Goal: Task Accomplishment & Management: Complete application form

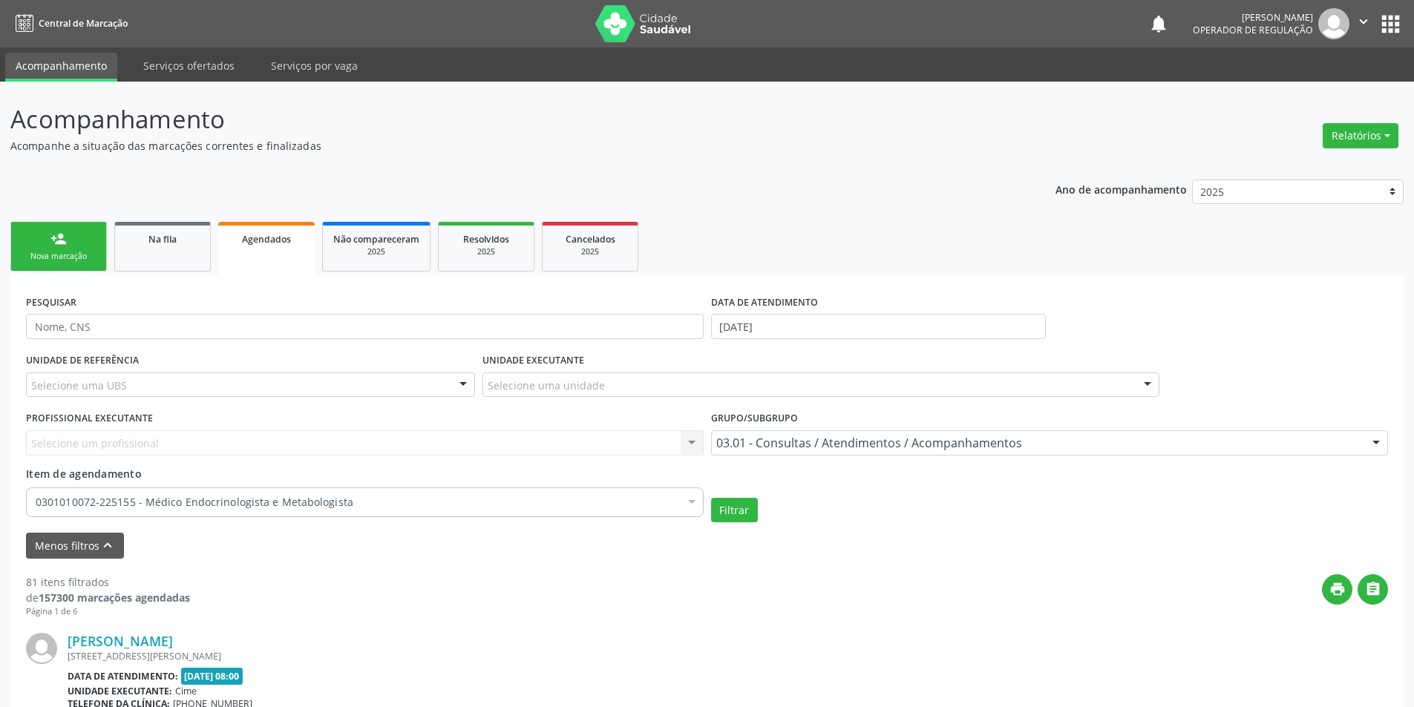
click at [99, 235] on link "person_add Nova marcação" at bounding box center [58, 247] width 97 height 50
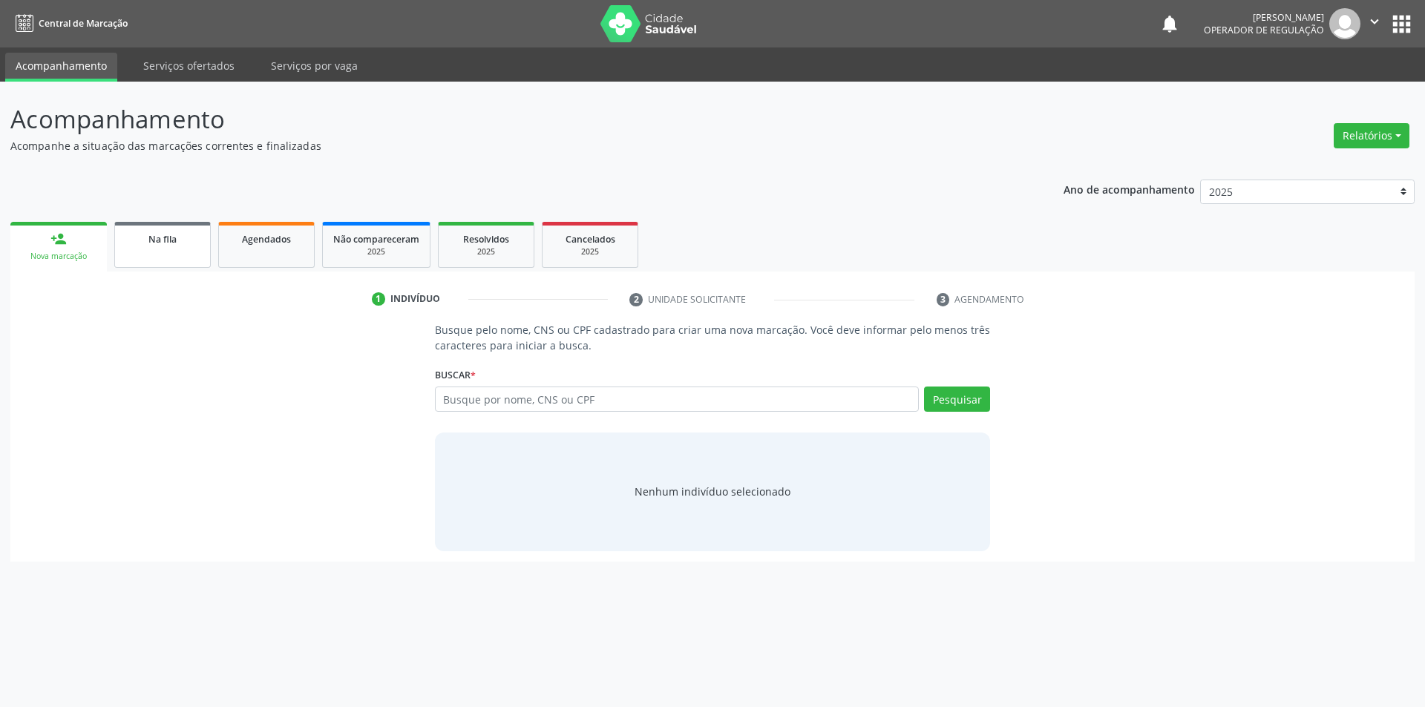
click at [157, 252] on link "Na fila" at bounding box center [162, 245] width 97 height 46
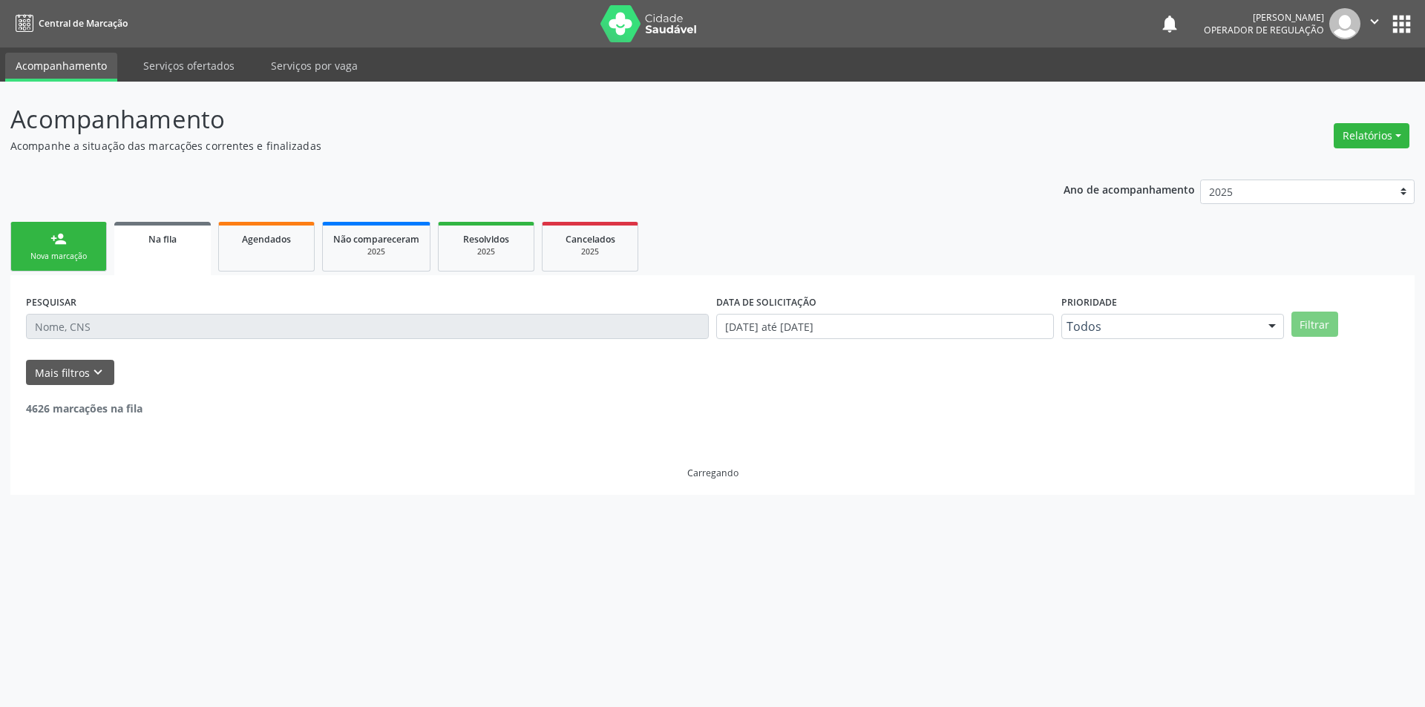
click at [69, 251] on div "Nova marcação" at bounding box center [59, 256] width 74 height 11
click at [74, 250] on link "person_add Nova marcação" at bounding box center [58, 247] width 97 height 50
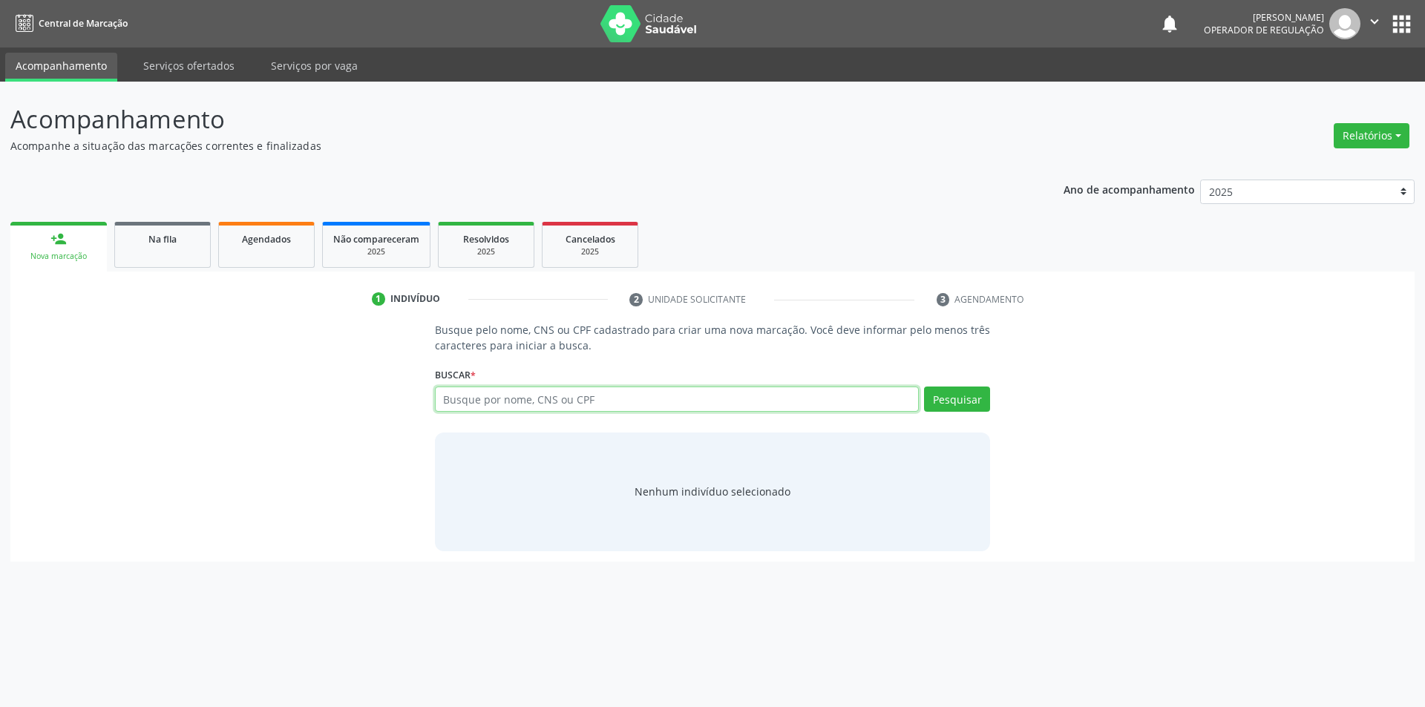
click at [601, 401] on input "text" at bounding box center [677, 399] width 485 height 25
type input "08538918427"
click at [971, 399] on button "Pesquisar" at bounding box center [957, 399] width 66 height 25
click at [159, 246] on div "Na fila" at bounding box center [162, 239] width 74 height 16
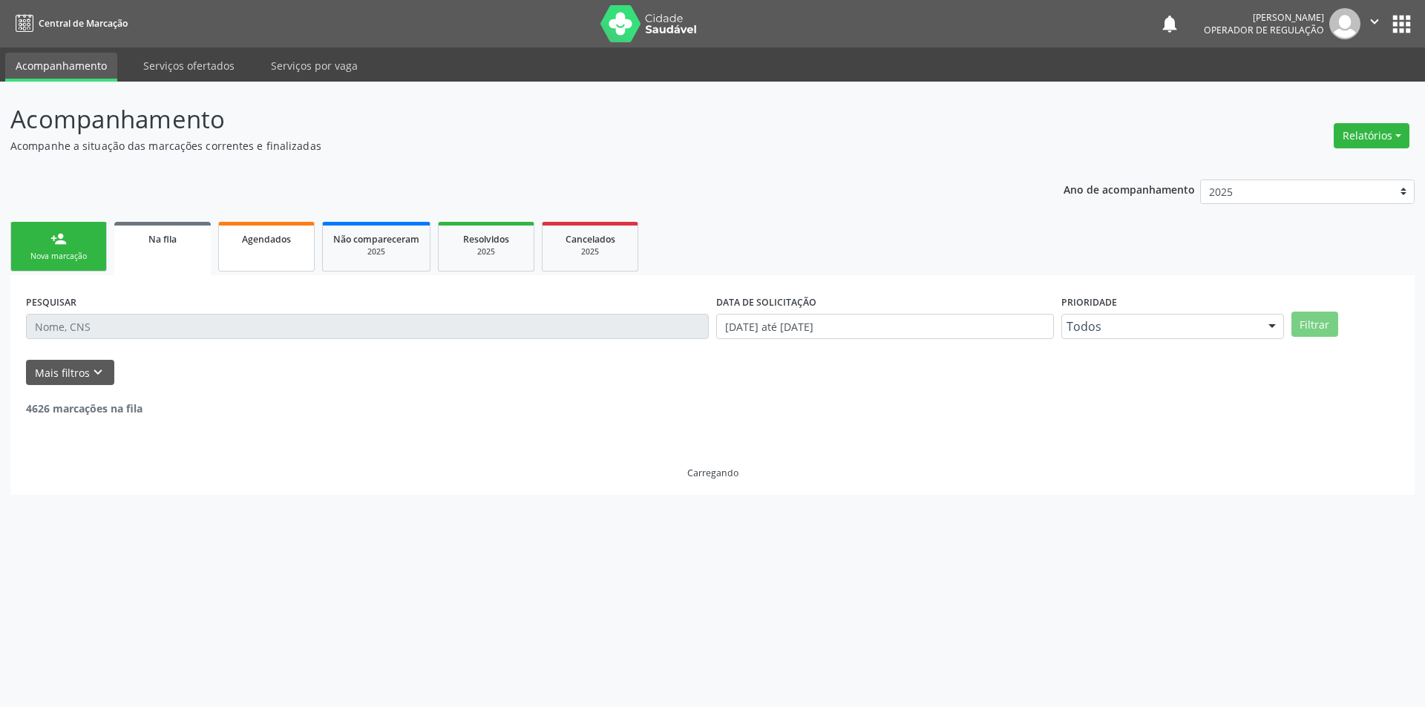
click at [268, 239] on span "Agendados" at bounding box center [266, 239] width 49 height 13
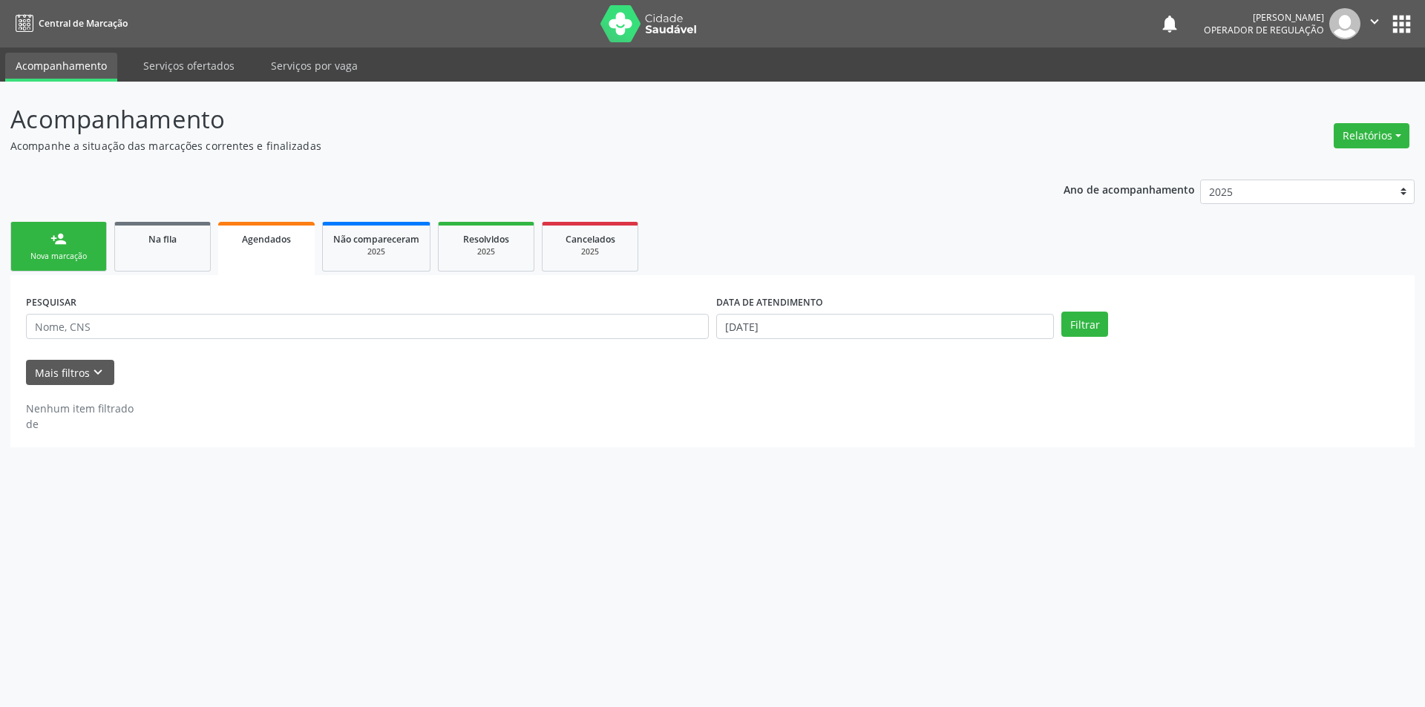
click at [76, 239] on link "person_add Nova marcação" at bounding box center [58, 247] width 97 height 50
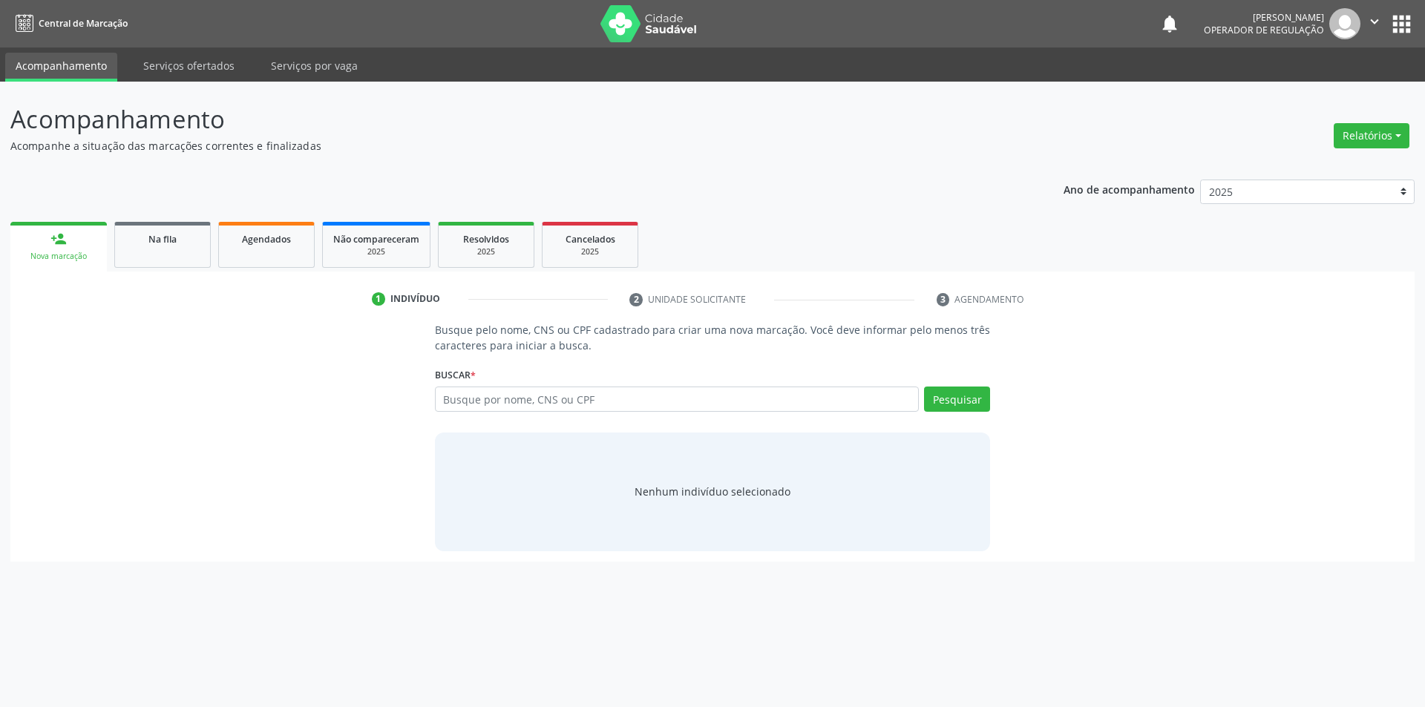
click at [83, 236] on link "person_add Nova marcação" at bounding box center [58, 247] width 97 height 50
click at [979, 302] on li "3 Agendamento" at bounding box center [995, 299] width 139 height 25
click at [265, 260] on link "Agendados" at bounding box center [266, 245] width 97 height 46
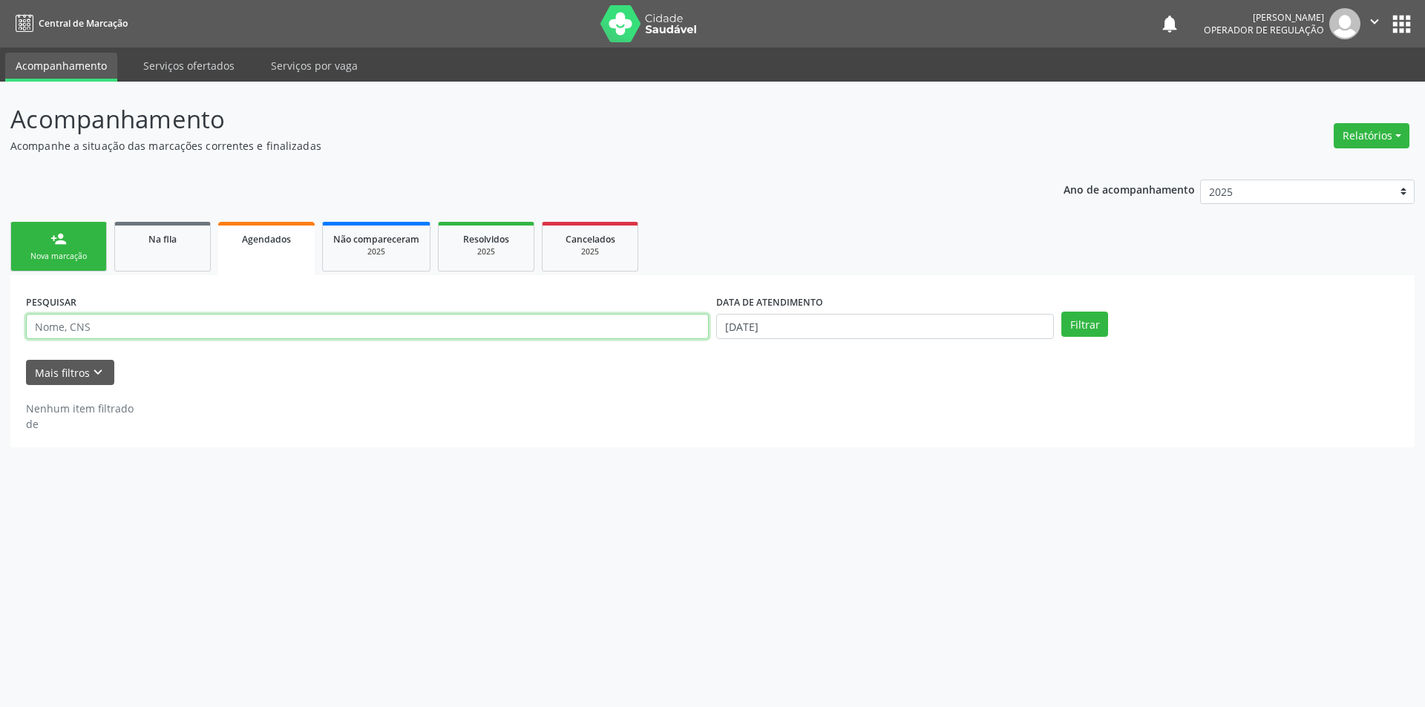
click at [134, 326] on input "text" at bounding box center [367, 326] width 683 height 25
type input "08538918427"
click at [1087, 330] on button "Filtrar" at bounding box center [1085, 324] width 47 height 25
click at [41, 271] on link "person_add Nova marcação" at bounding box center [58, 247] width 97 height 50
click at [88, 241] on link "person_add Nova marcação" at bounding box center [58, 247] width 97 height 50
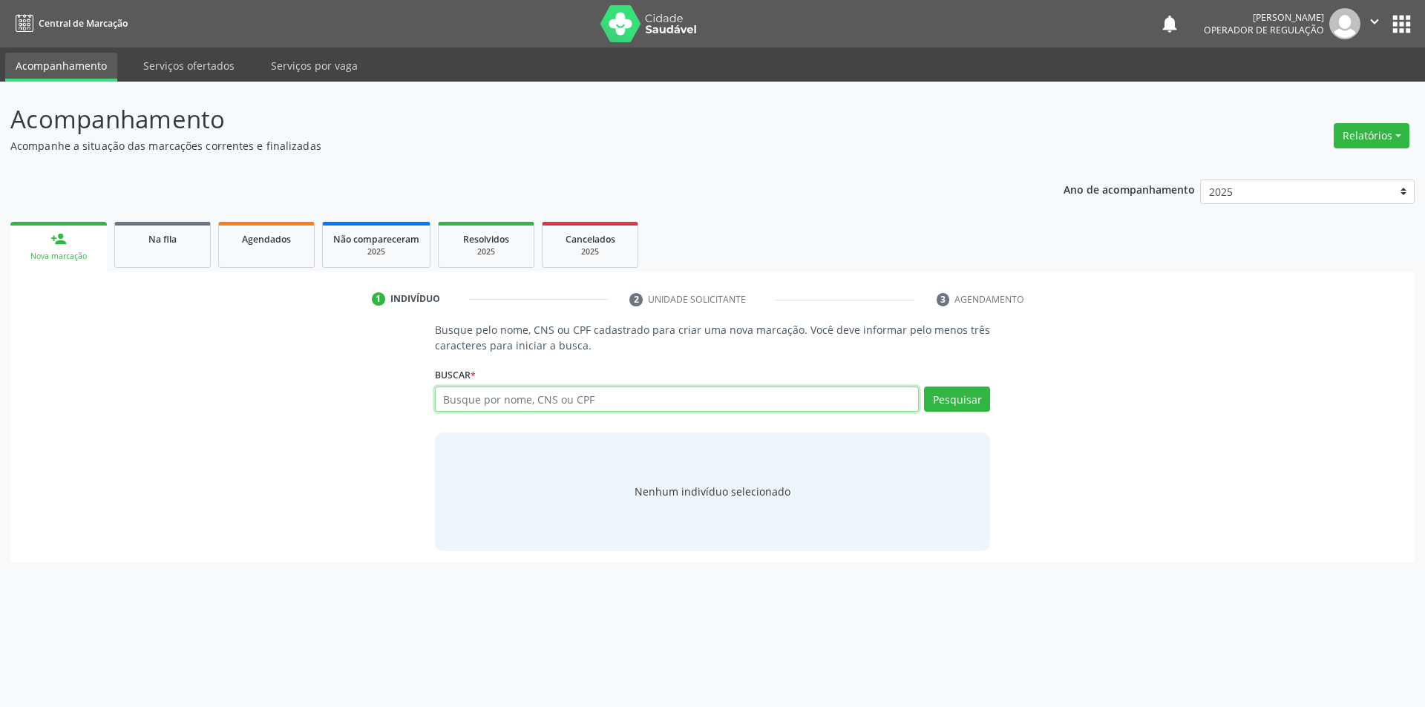
click at [603, 408] on input "text" at bounding box center [677, 399] width 485 height 25
type input "08538918427"
click at [957, 393] on button "Pesquisar" at bounding box center [957, 399] width 66 height 25
type input "08538918427"
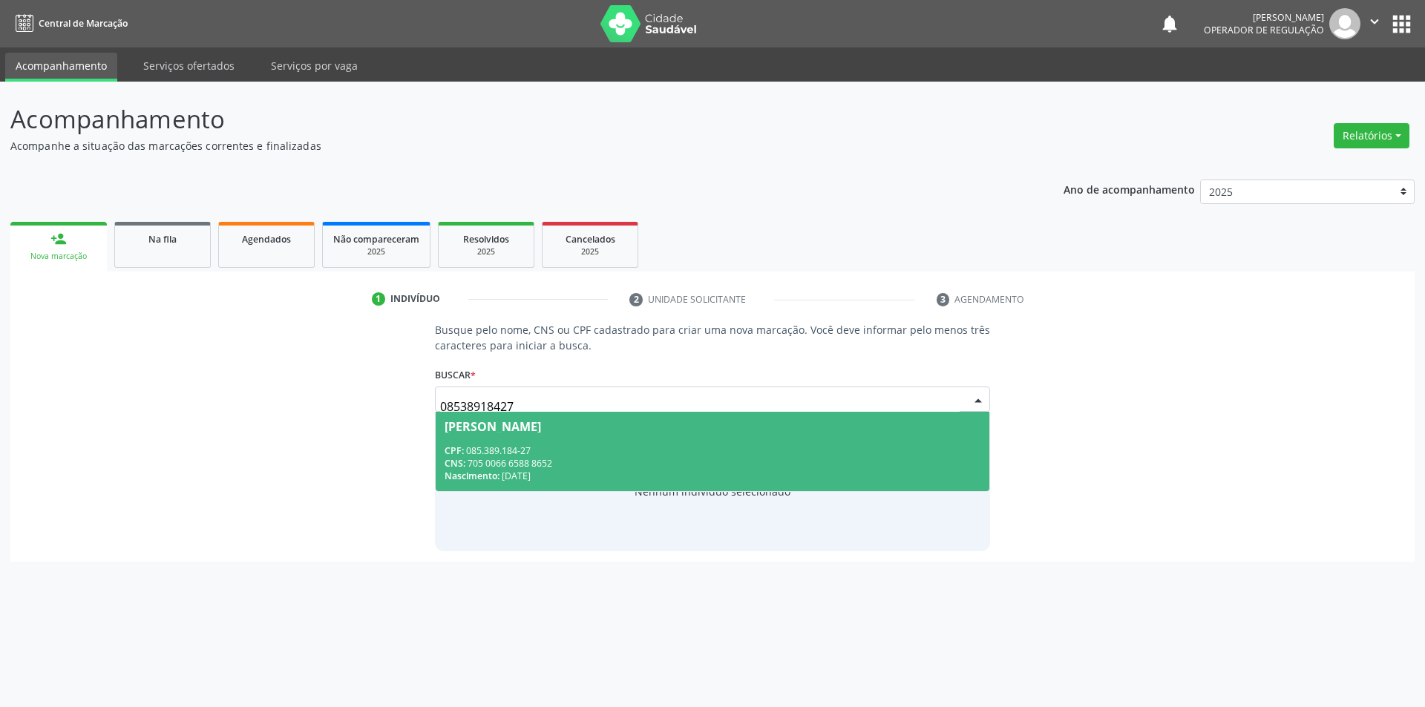
click at [900, 459] on div "CNS: 705 0066 6588 8652" at bounding box center [713, 463] width 537 height 13
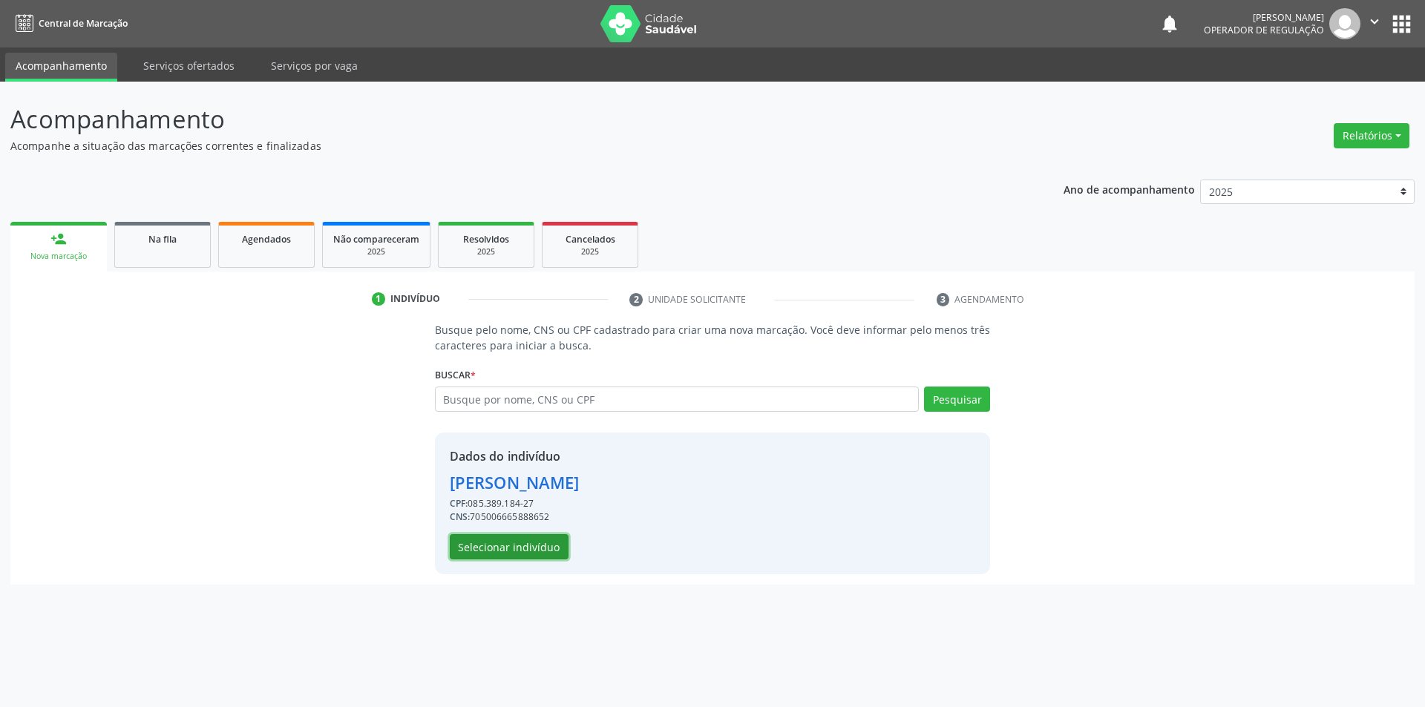
click at [540, 547] on button "Selecionar indivíduo" at bounding box center [509, 546] width 119 height 25
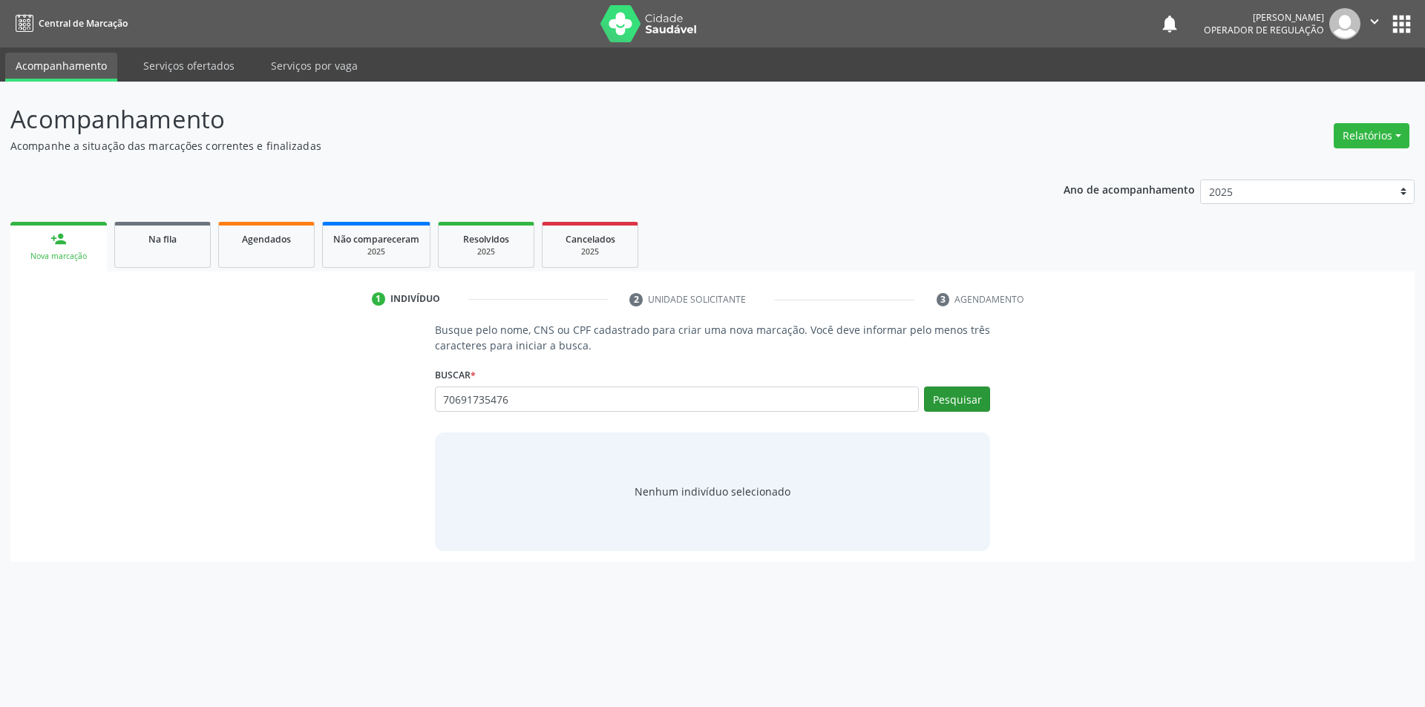
type input "70691735476"
click at [960, 396] on button "Pesquisar" at bounding box center [957, 399] width 66 height 25
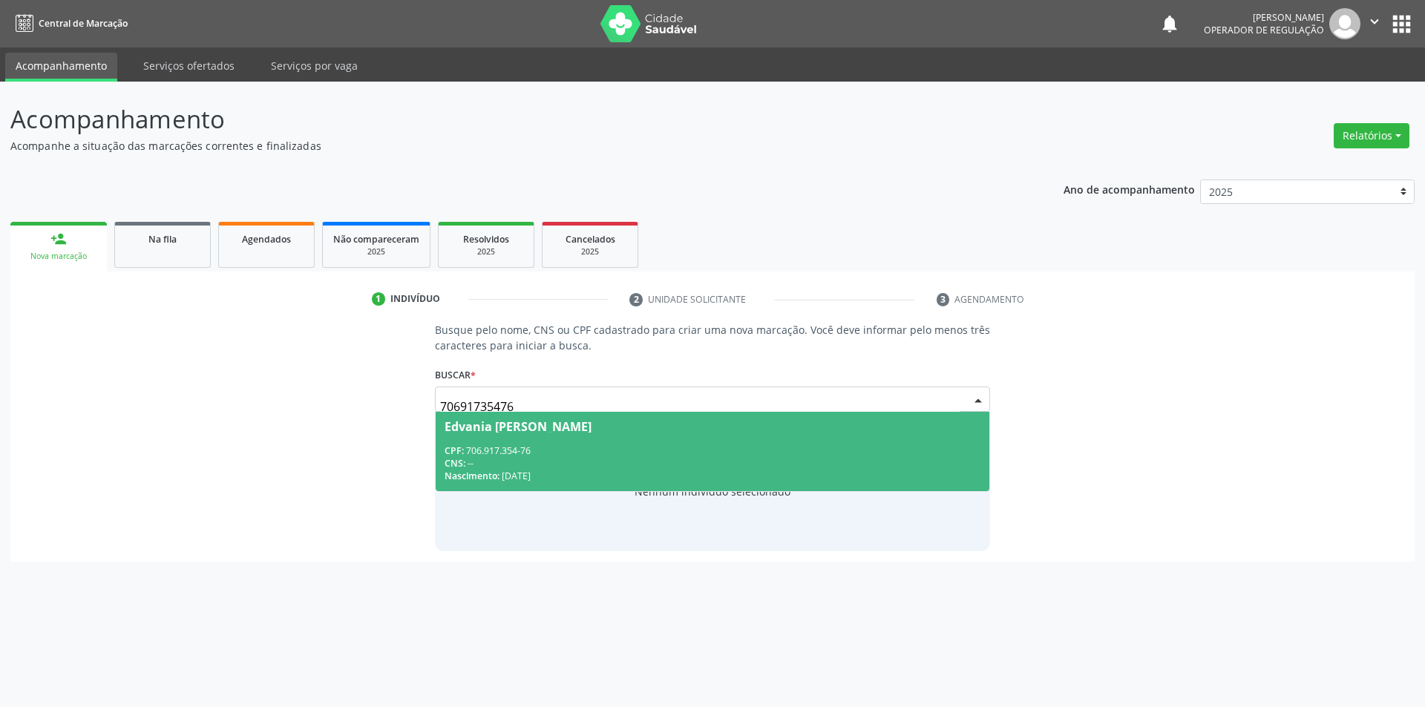
click at [707, 452] on div "CPF: 706.917.354-76" at bounding box center [713, 451] width 537 height 13
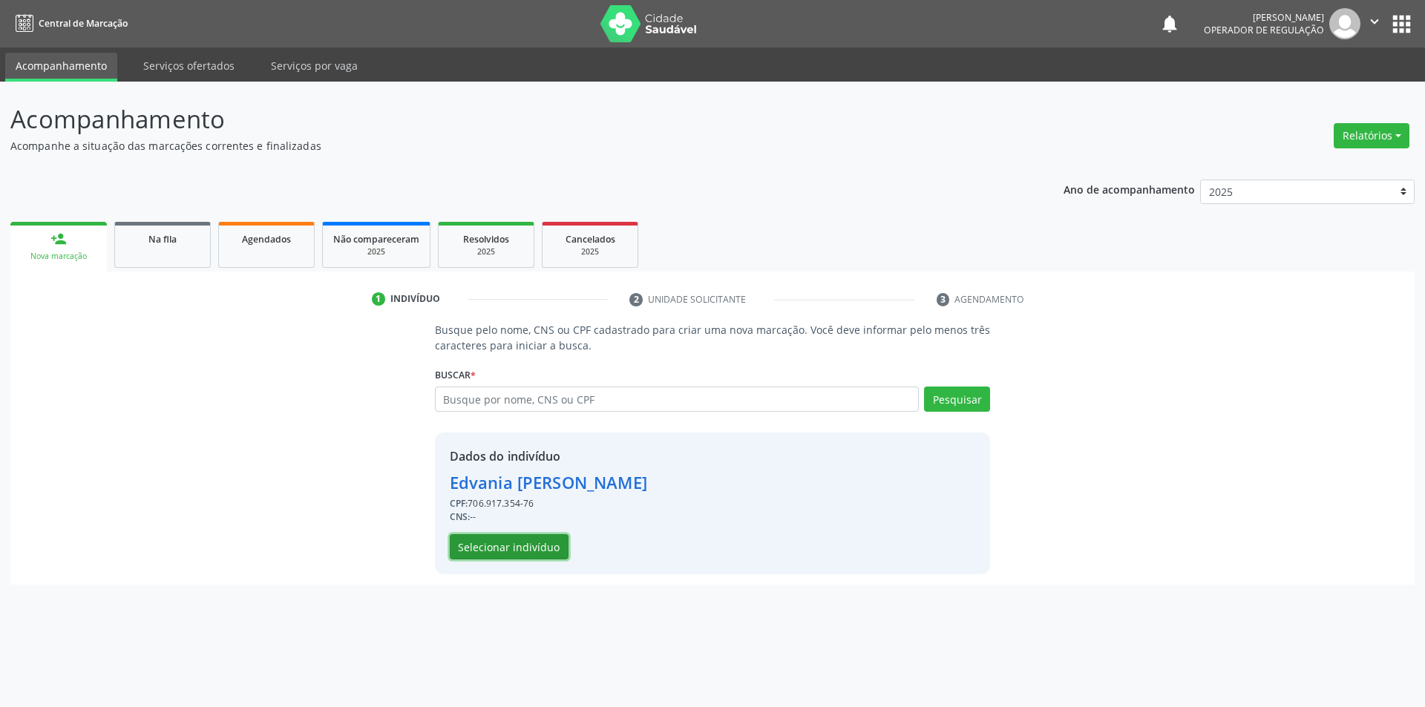
click at [523, 538] on button "Selecionar indivíduo" at bounding box center [509, 546] width 119 height 25
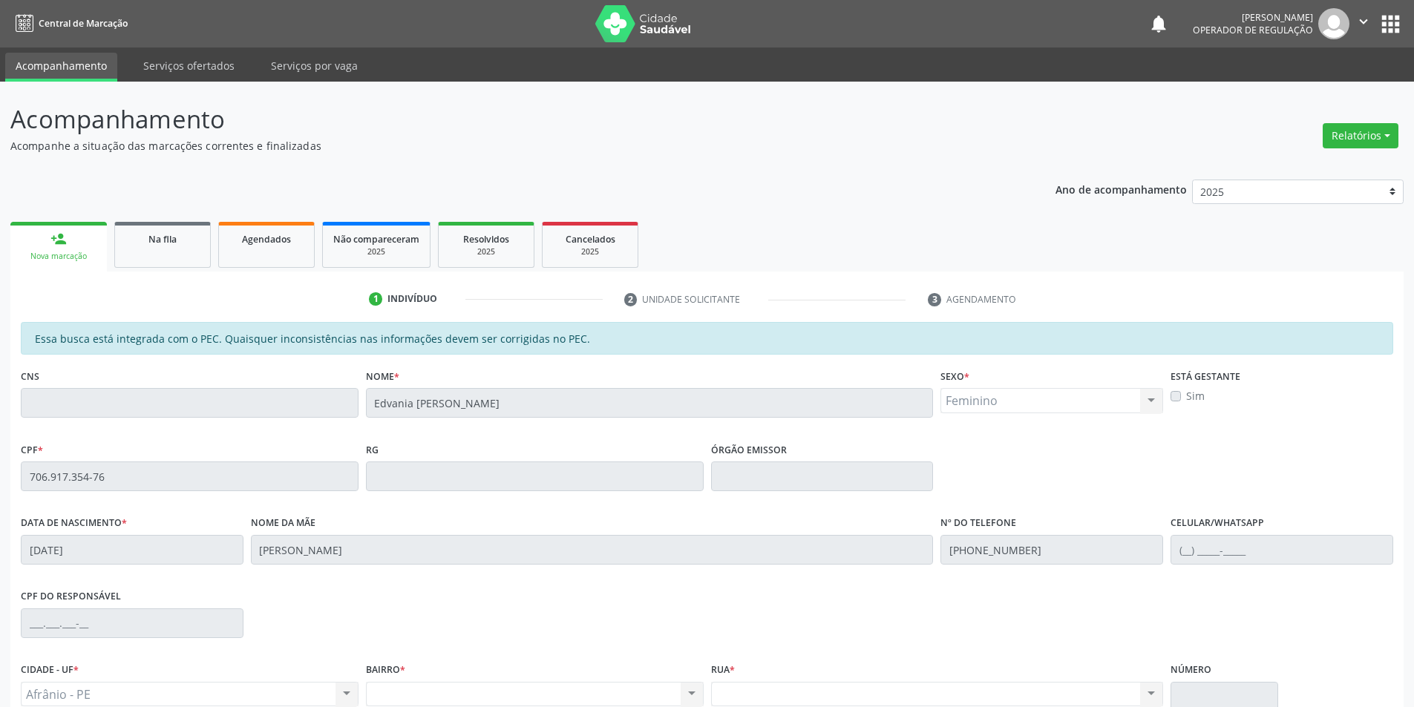
scroll to position [74, 0]
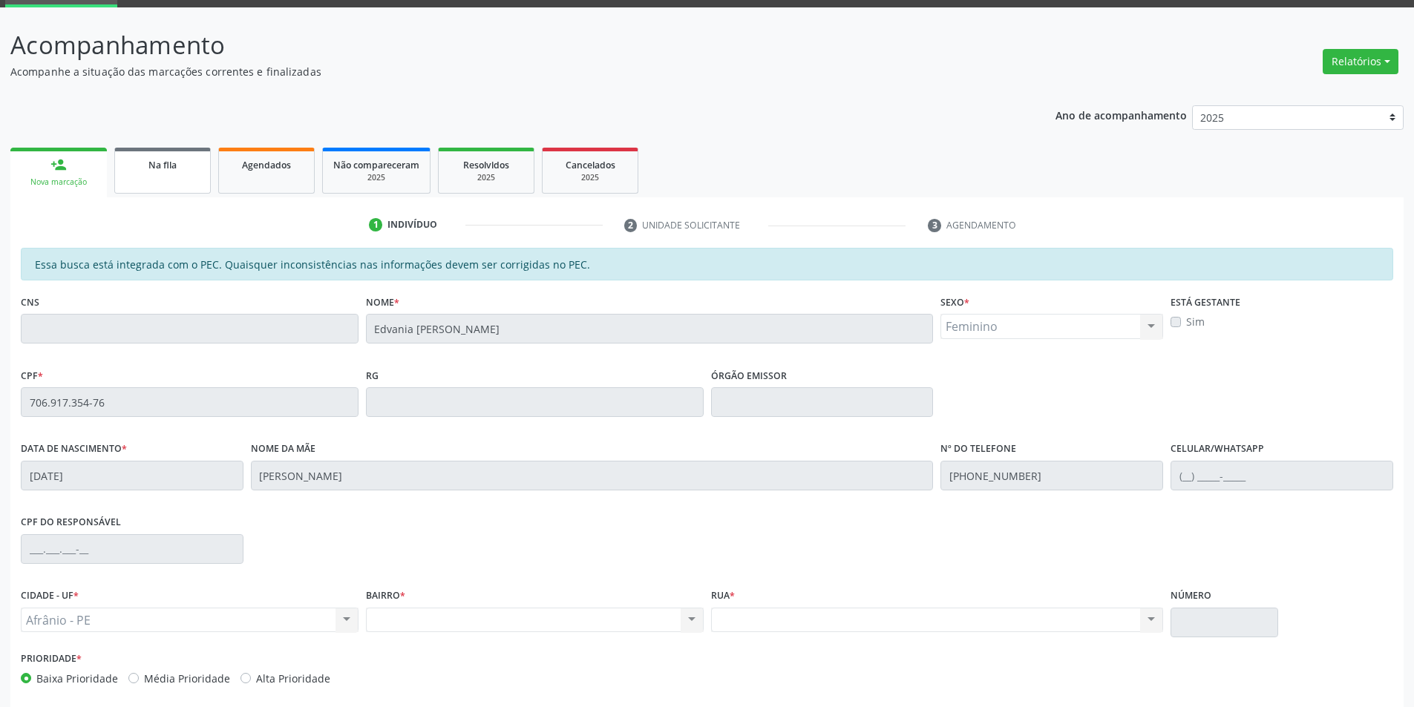
click at [138, 177] on link "Na fila" at bounding box center [162, 171] width 97 height 46
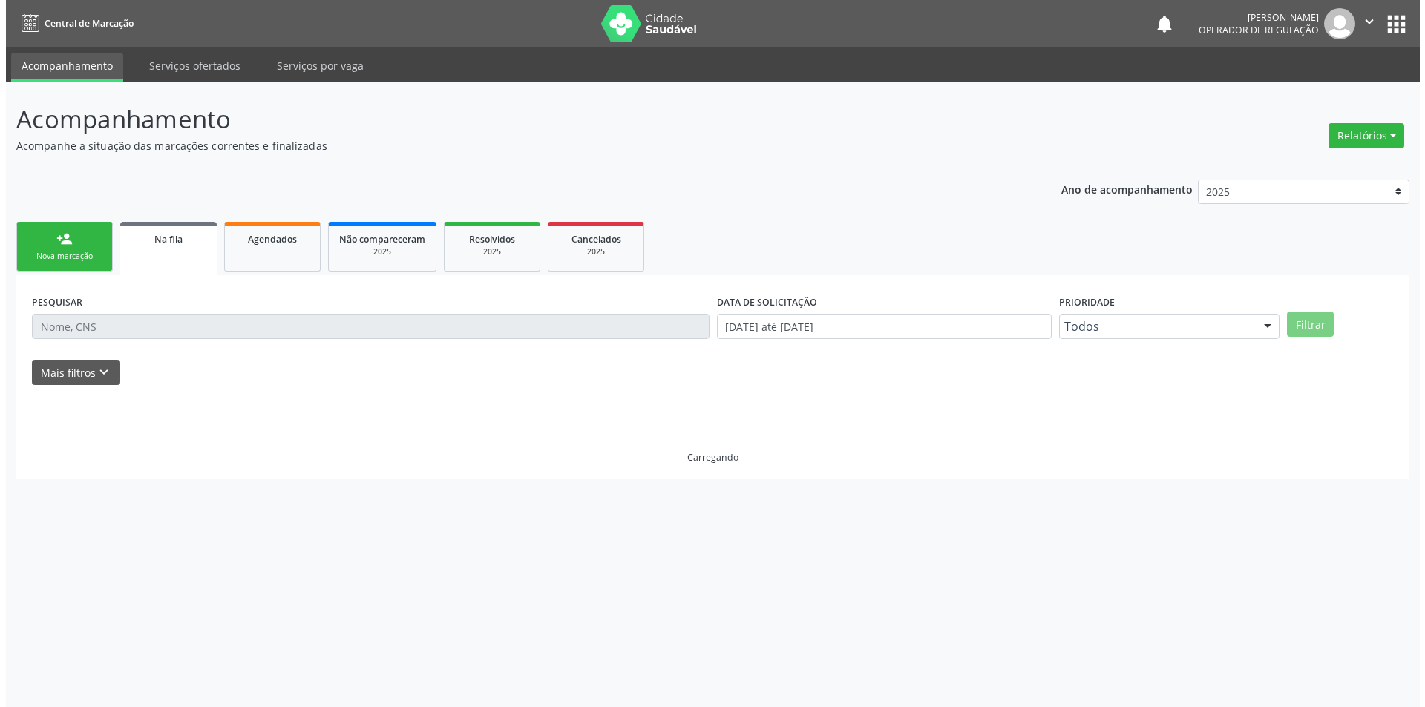
scroll to position [0, 0]
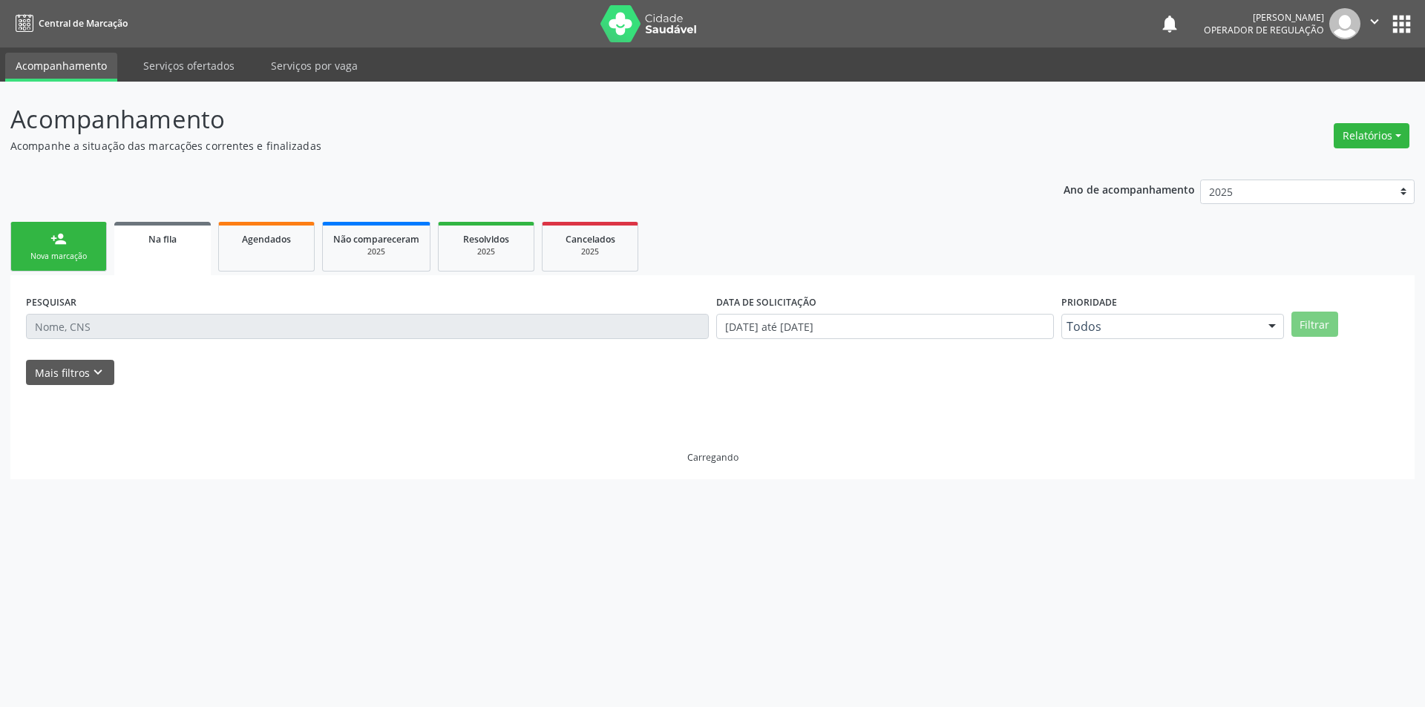
click at [73, 246] on link "person_add Nova marcação" at bounding box center [58, 247] width 97 height 50
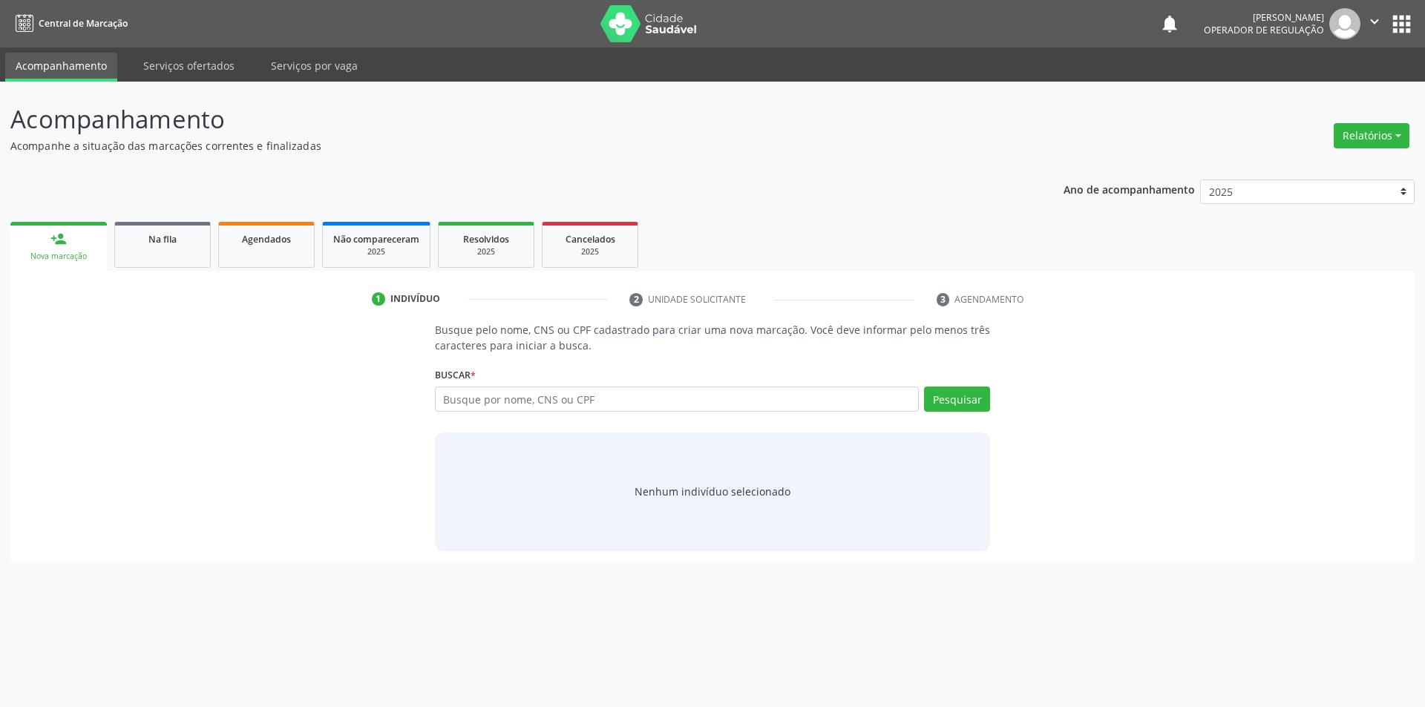
click at [73, 246] on link "person_add Nova marcação" at bounding box center [58, 247] width 97 height 50
click at [971, 400] on button "Pesquisar" at bounding box center [957, 399] width 66 height 25
click at [236, 241] on div "Agendados" at bounding box center [266, 239] width 74 height 16
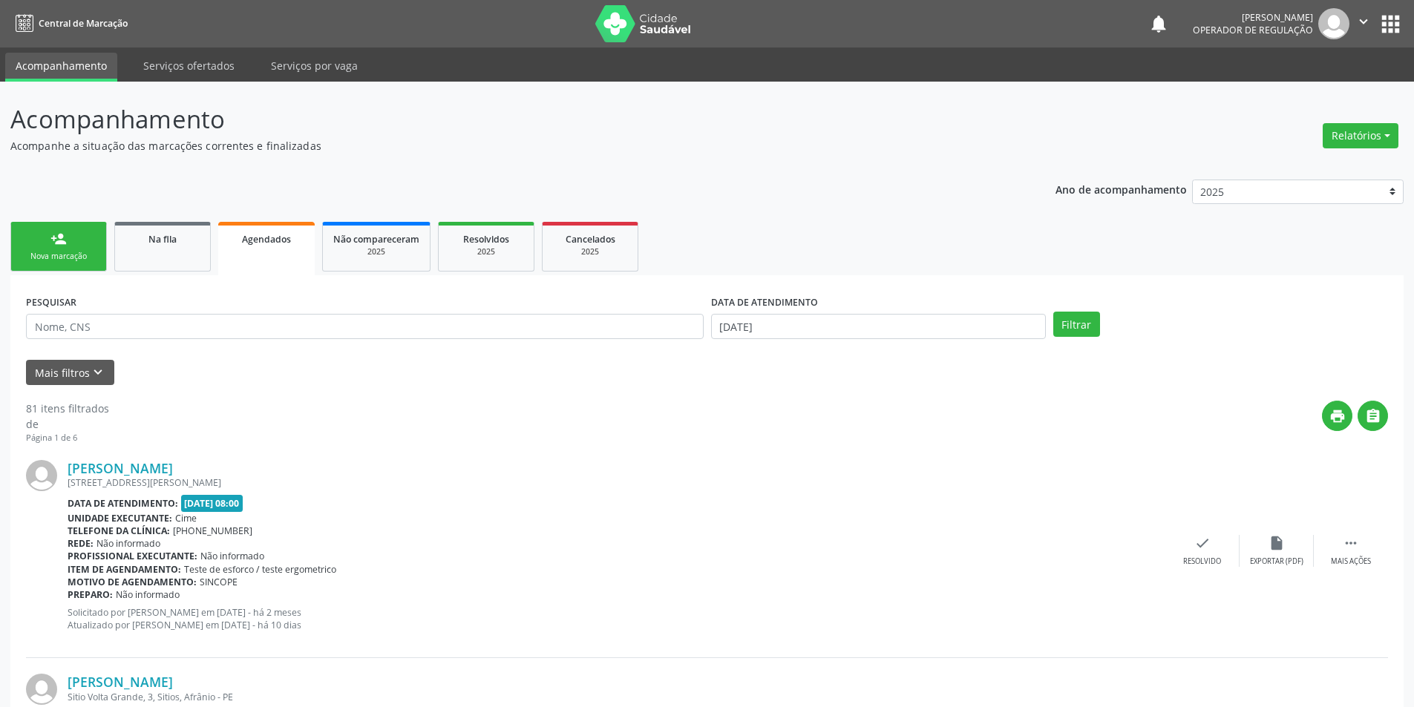
click at [80, 245] on link "person_add Nova marcação" at bounding box center [58, 247] width 97 height 50
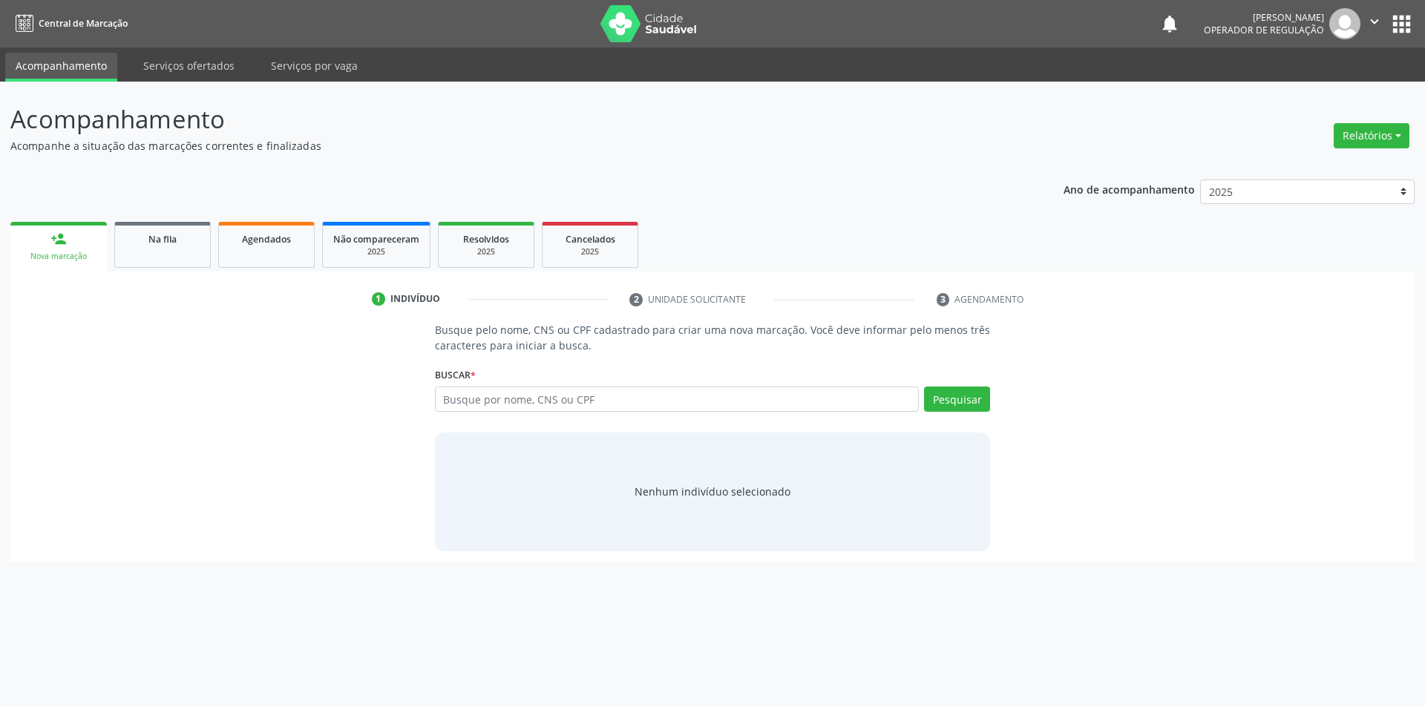
click at [981, 295] on li "3 Agendamento" at bounding box center [995, 299] width 139 height 25
click at [936, 397] on button "Pesquisar" at bounding box center [957, 399] width 66 height 25
click at [191, 67] on link "Serviços ofertados" at bounding box center [189, 66] width 112 height 26
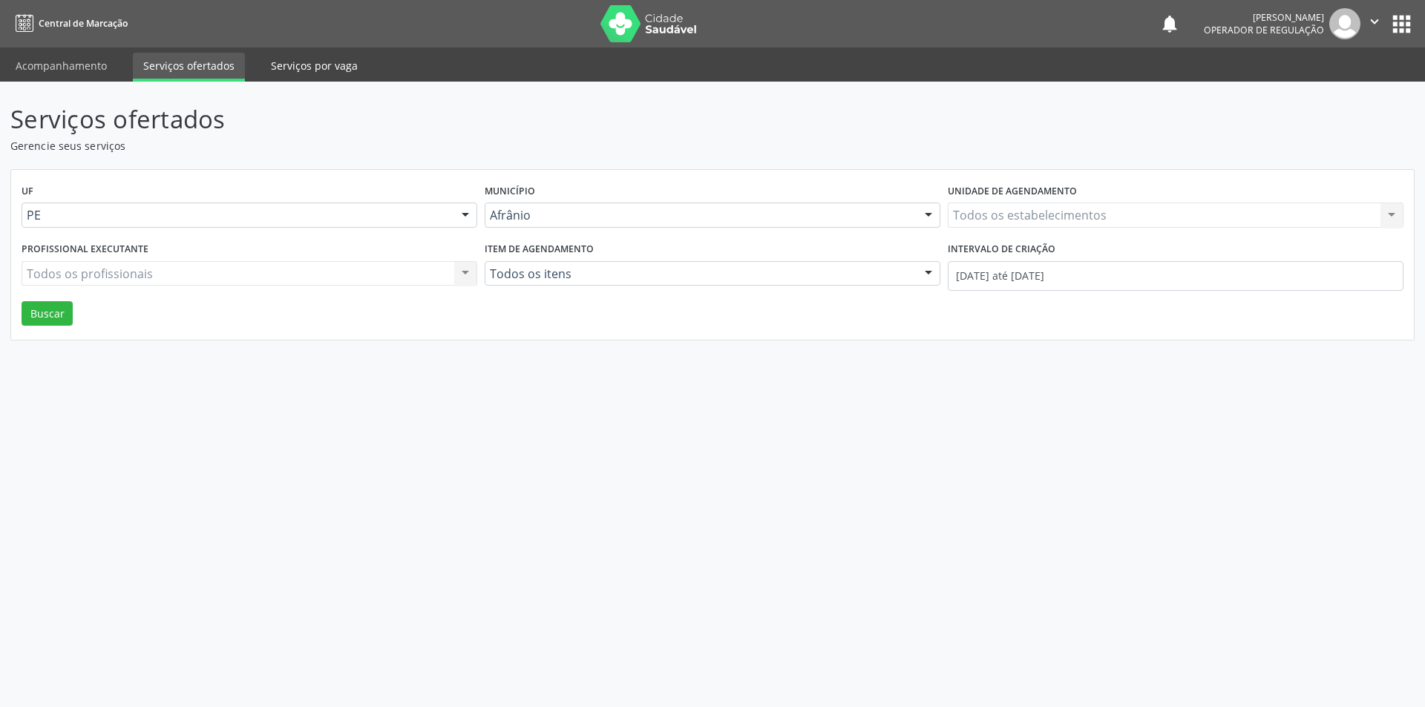
click at [313, 69] on link "Serviços por vaga" at bounding box center [315, 66] width 108 height 26
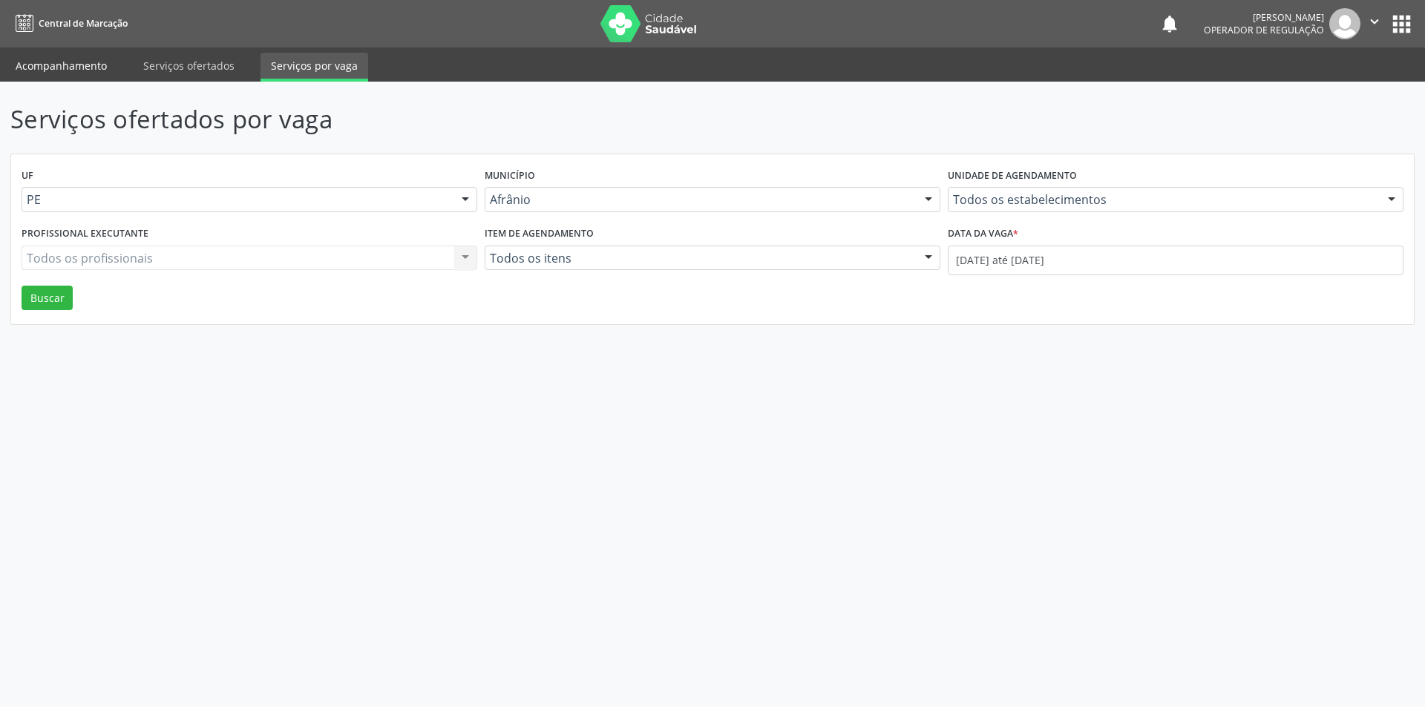
click at [76, 60] on link "Acompanhamento" at bounding box center [61, 66] width 112 height 26
